Goal: Transaction & Acquisition: Purchase product/service

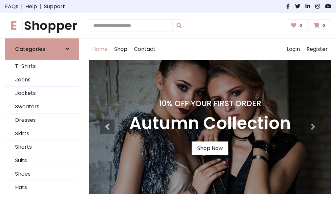
click at [168, 108] on h4 "10% Off Your First Order" at bounding box center [209, 103] width 161 height 9
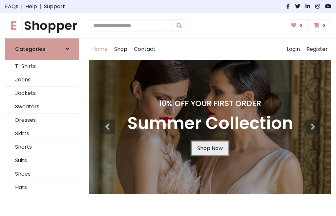
click at [209, 148] on link "Shop Now" at bounding box center [209, 148] width 37 height 14
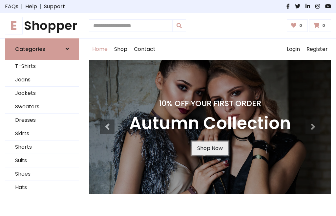
click at [209, 148] on link "Shop Now" at bounding box center [209, 148] width 37 height 14
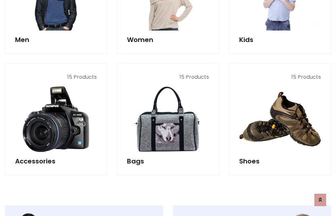
scroll to position [653, 0]
